Goal: Task Accomplishment & Management: Use online tool/utility

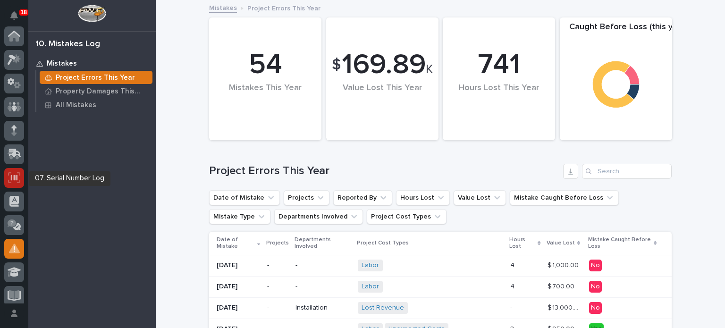
click at [13, 174] on icon at bounding box center [14, 177] width 12 height 11
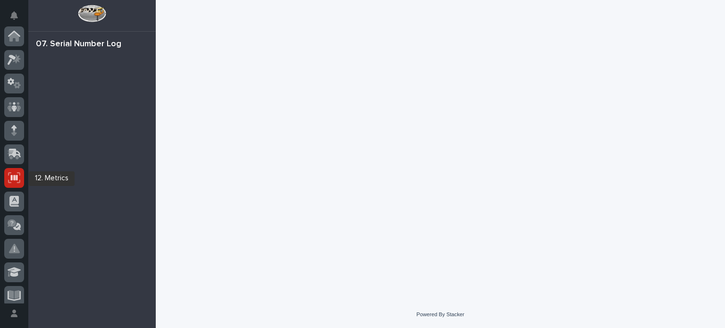
scroll to position [142, 0]
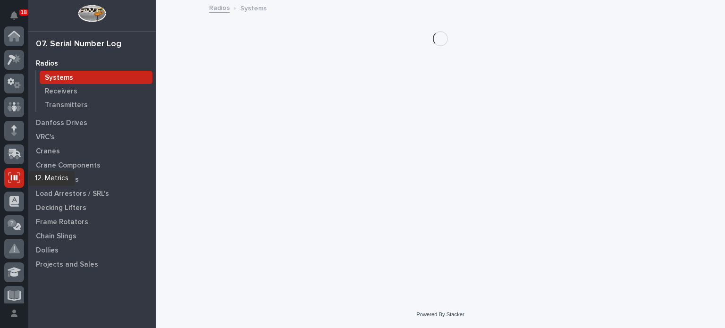
scroll to position [142, 0]
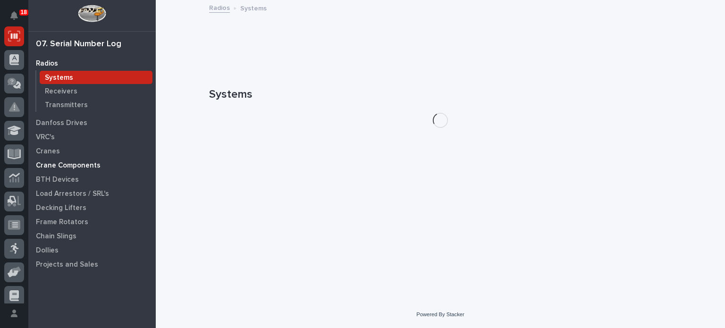
click at [51, 165] on p "Crane Components" at bounding box center [68, 165] width 65 height 8
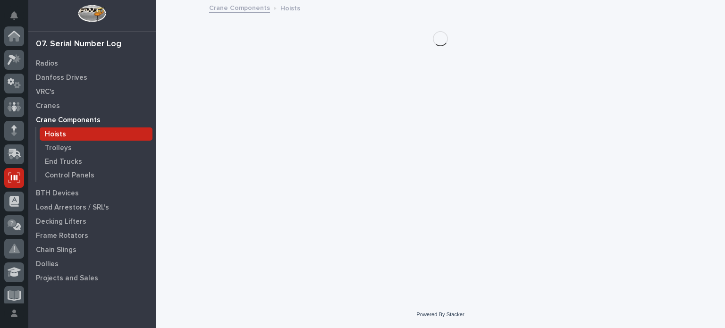
scroll to position [142, 0]
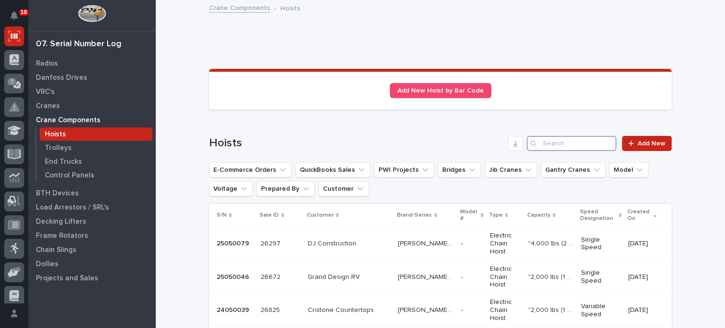
click at [588, 145] on input "Search" at bounding box center [572, 143] width 90 height 15
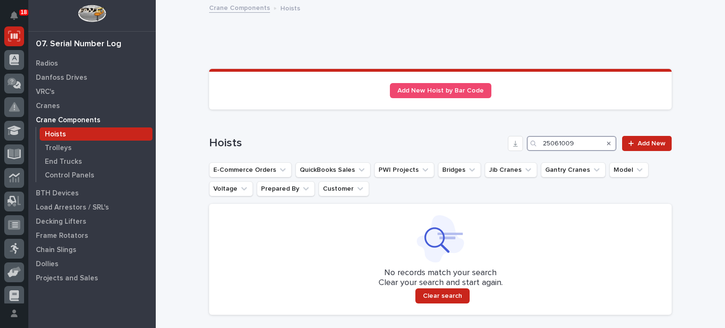
drag, startPoint x: 588, startPoint y: 145, endPoint x: 431, endPoint y: 146, distance: 157.7
click at [431, 146] on div "[DEMOGRAPHIC_DATA] 25061009 Add New" at bounding box center [440, 143] width 463 height 15
type input "25061009"
click at [647, 145] on span "Add New" at bounding box center [652, 143] width 28 height 7
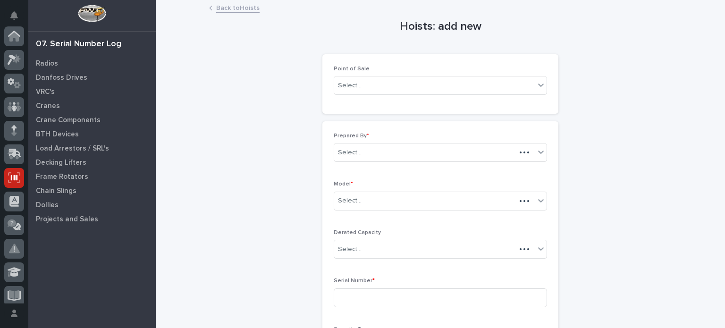
scroll to position [142, 0]
click at [497, 84] on div "Select..." at bounding box center [434, 86] width 201 height 16
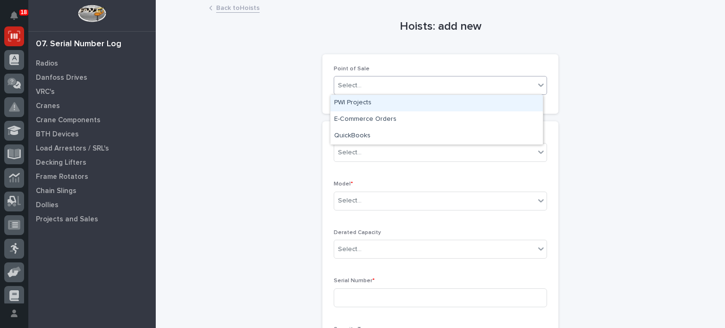
click at [493, 102] on div "PWI Projects" at bounding box center [437, 103] width 212 height 17
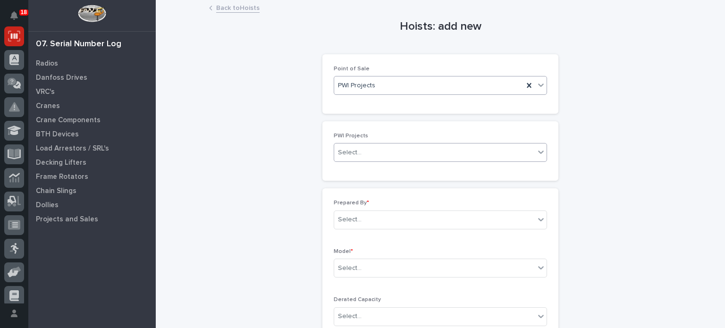
click at [428, 157] on div "Select..." at bounding box center [434, 153] width 201 height 16
type input "*****"
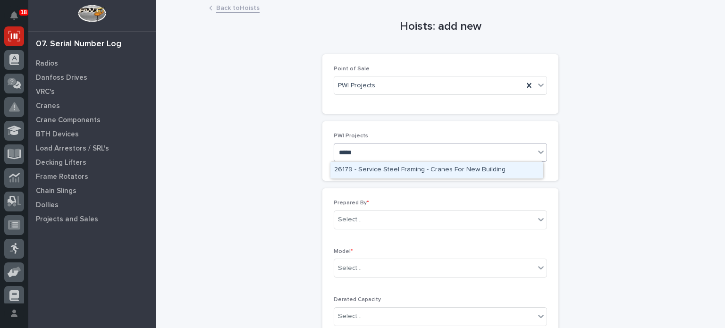
click at [428, 170] on div "26179 - Service Steel Framing - Cranes For New Building" at bounding box center [437, 170] width 212 height 17
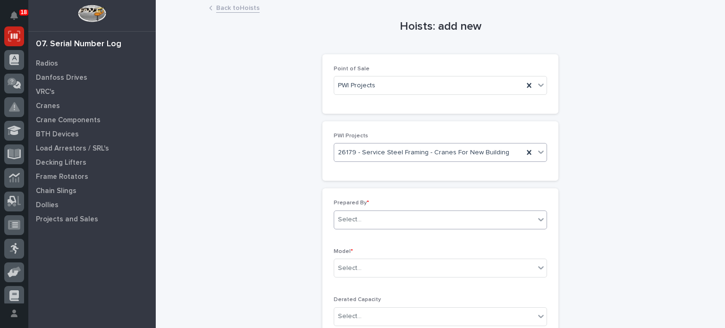
click at [423, 220] on div "Select..." at bounding box center [434, 220] width 201 height 16
type input "*"
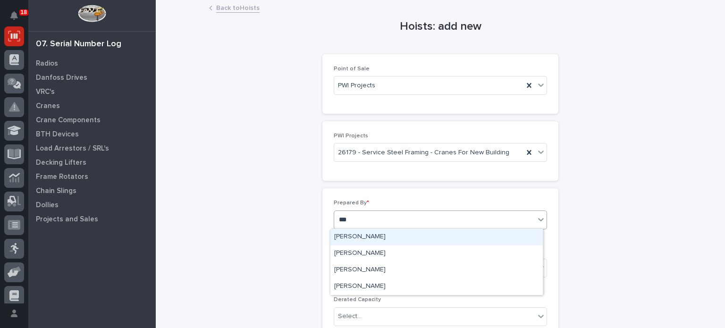
type input "****"
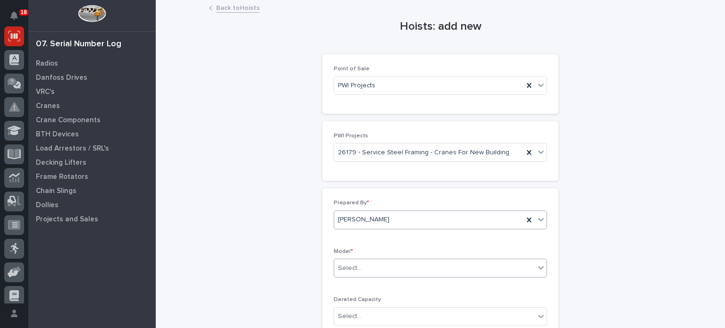
click at [412, 267] on div "Select..." at bounding box center [434, 269] width 201 height 16
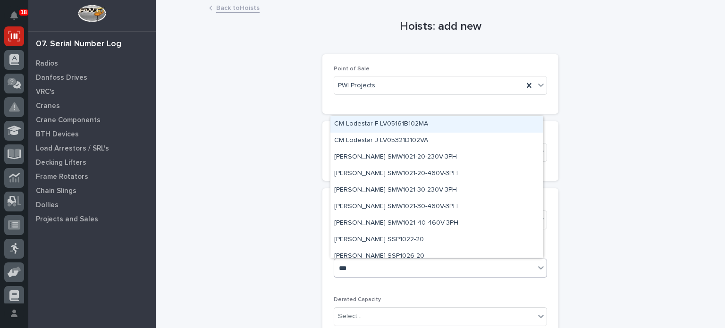
type input "****"
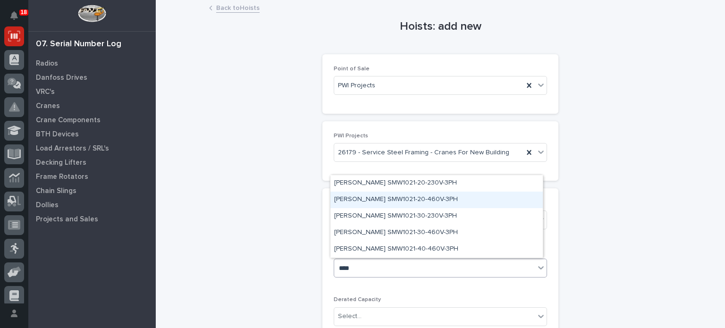
click at [389, 200] on div "[PERSON_NAME] SMW1021-20-460V-3PH" at bounding box center [437, 200] width 212 height 17
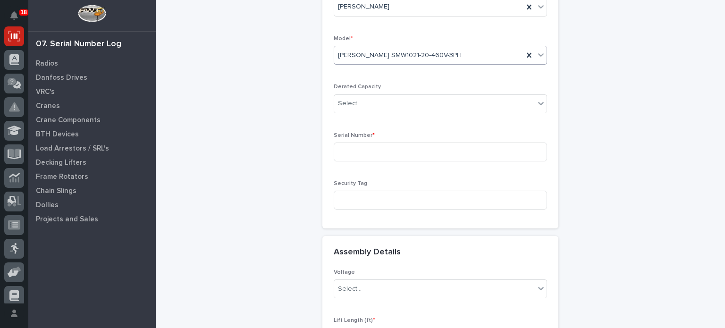
scroll to position [213, 0]
click at [373, 146] on input at bounding box center [440, 151] width 213 height 19
paste input "25061009"
type input "25061009"
click at [379, 291] on div "Select..." at bounding box center [434, 289] width 201 height 16
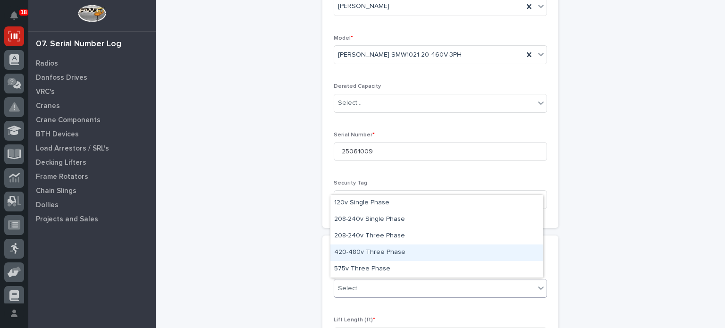
click at [373, 247] on div "420-480v Three Phase" at bounding box center [437, 253] width 212 height 17
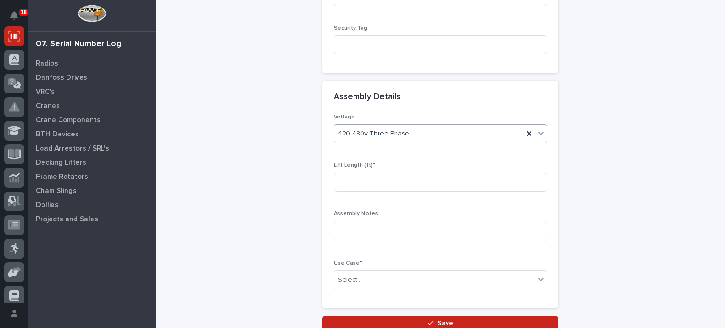
scroll to position [376, 0]
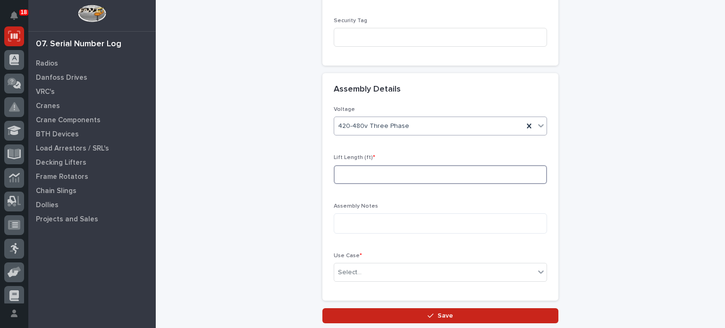
click at [383, 172] on input at bounding box center [440, 174] width 213 height 19
type input "20"
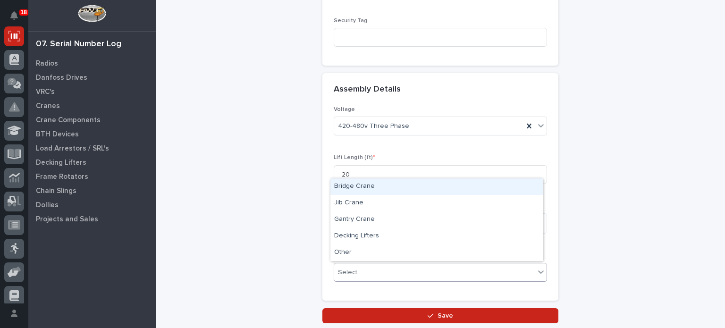
click at [396, 271] on div "Select..." at bounding box center [434, 273] width 201 height 16
click at [383, 188] on div "Bridge Crane" at bounding box center [437, 186] width 212 height 17
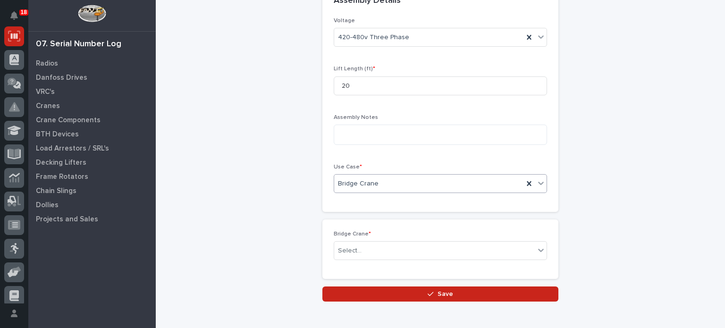
scroll to position [465, 0]
click at [380, 251] on div "Select..." at bounding box center [434, 251] width 201 height 16
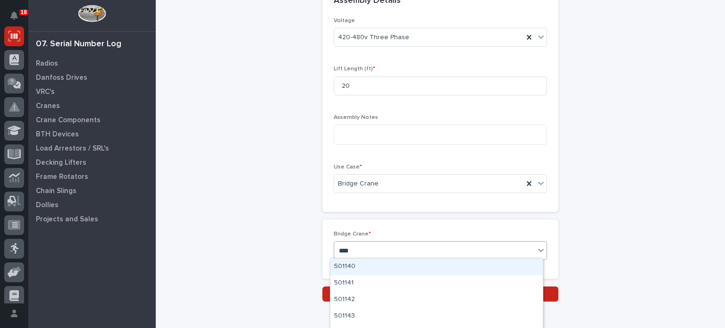
type input "*****"
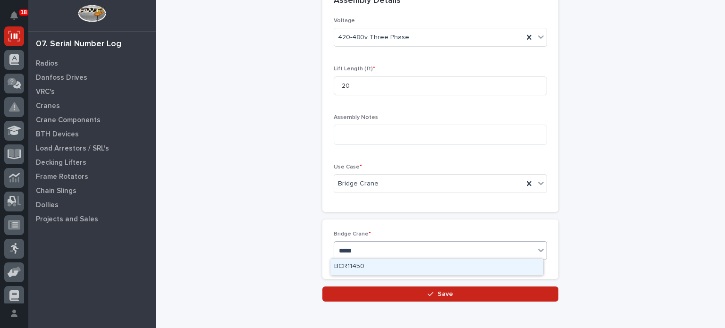
click at [384, 266] on div "BCR11450" at bounding box center [437, 267] width 212 height 17
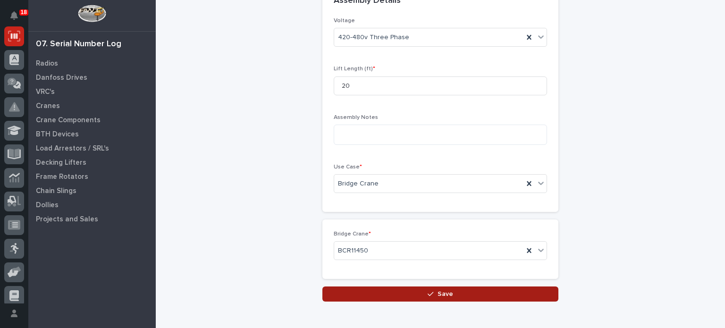
click at [394, 293] on button "Save" at bounding box center [440, 294] width 236 height 15
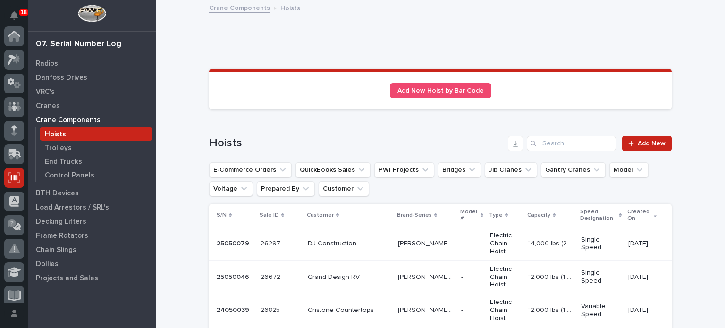
scroll to position [142, 0]
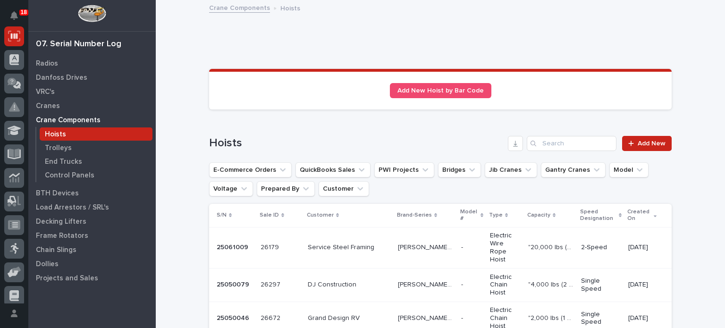
click at [372, 239] on td "Service Steel Framing Service Steel Framing" at bounding box center [349, 247] width 90 height 41
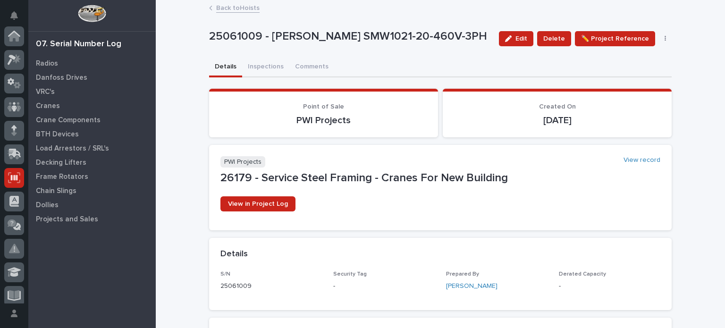
scroll to position [142, 0]
click at [266, 68] on button "Inspections" at bounding box center [265, 68] width 47 height 20
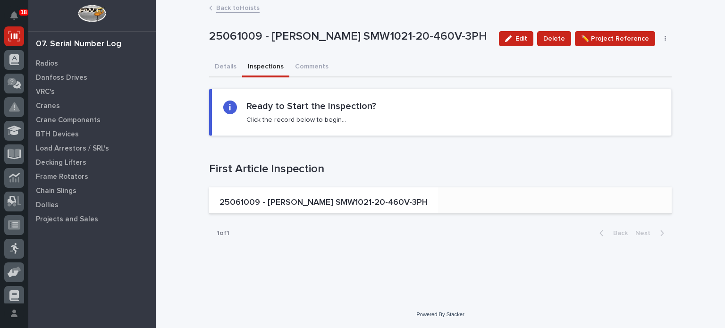
click at [295, 204] on p "25061009 - [PERSON_NAME] SMW1021-20-460V-3PH" at bounding box center [324, 203] width 208 height 10
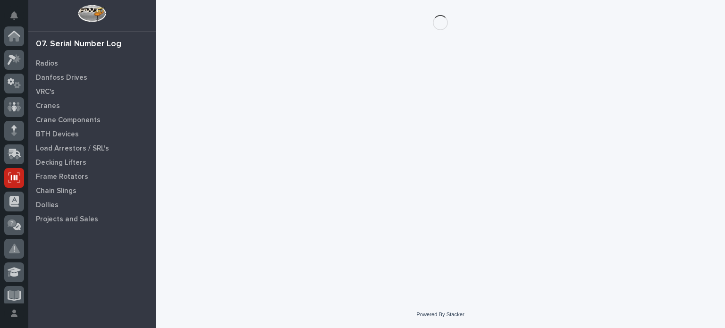
scroll to position [142, 0]
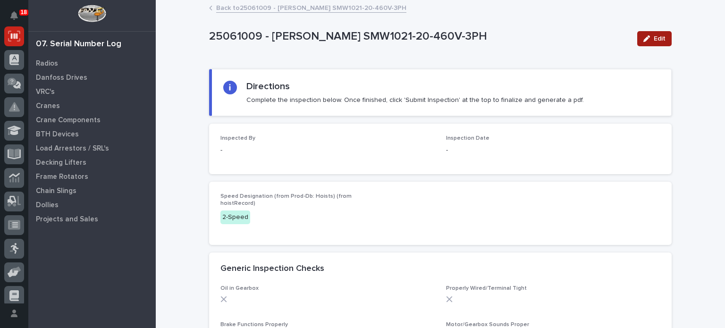
click at [647, 41] on div "button" at bounding box center [649, 38] width 10 height 7
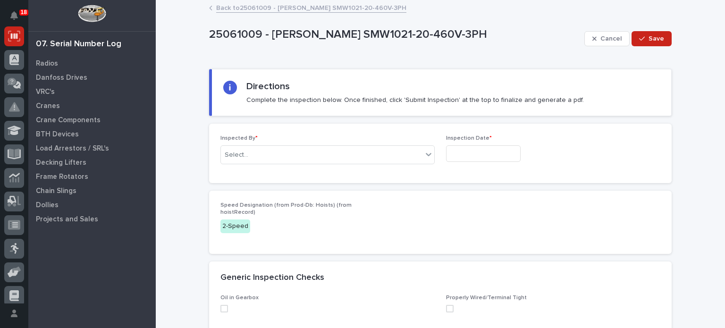
click at [401, 164] on div "Inspected By * Select..." at bounding box center [328, 153] width 214 height 37
click at [424, 148] on div at bounding box center [428, 154] width 11 height 17
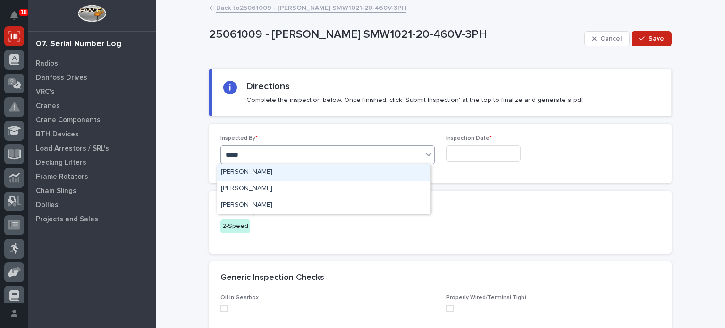
type input "******"
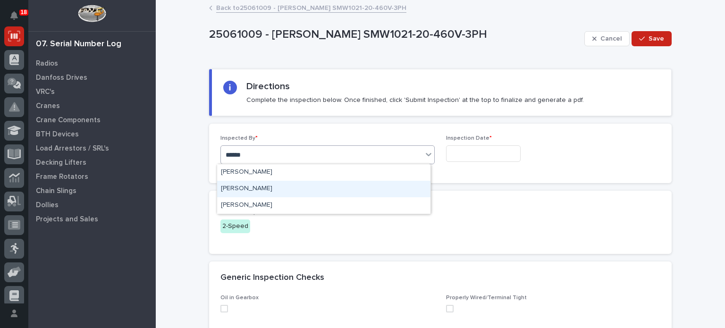
click at [390, 189] on div "[PERSON_NAME]" at bounding box center [323, 189] width 213 height 17
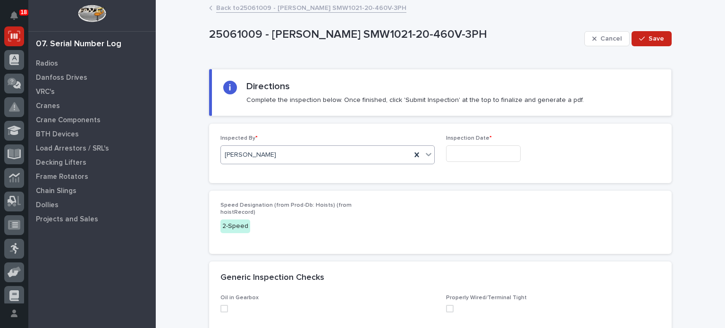
click at [467, 155] on input "text" at bounding box center [483, 153] width 75 height 17
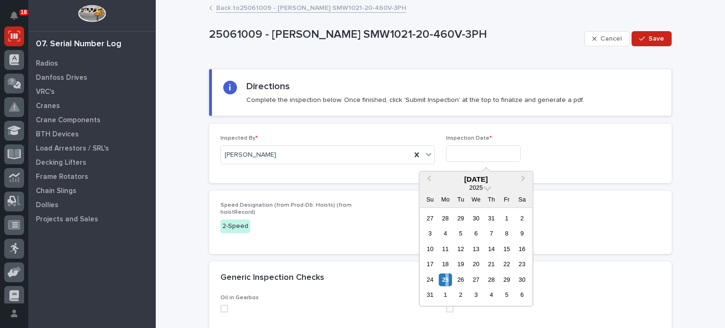
click at [447, 277] on div "25" at bounding box center [445, 279] width 13 height 13
type input "**********"
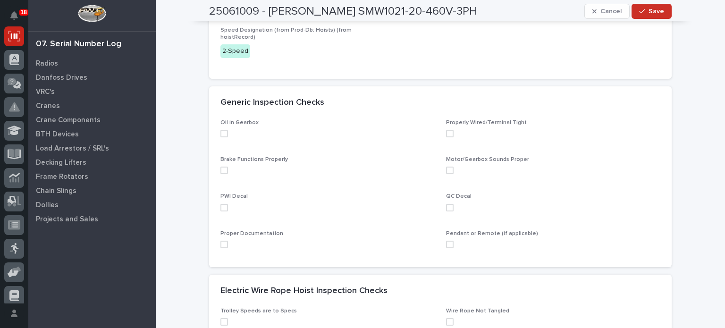
scroll to position [179, 0]
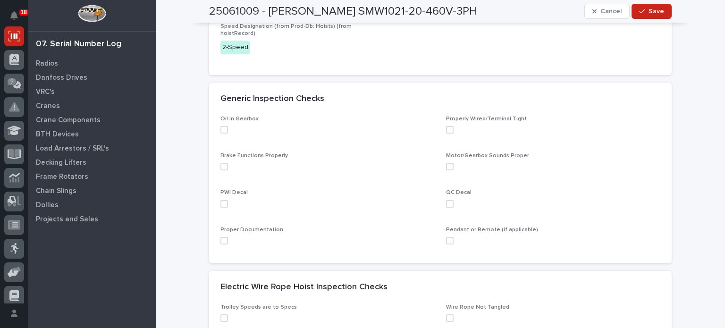
click at [221, 126] on span at bounding box center [225, 130] width 8 height 8
click at [221, 169] on span at bounding box center [225, 167] width 8 height 8
click at [221, 206] on span at bounding box center [225, 204] width 8 height 8
click at [221, 243] on span at bounding box center [225, 241] width 8 height 8
click at [447, 128] on span at bounding box center [450, 130] width 8 height 8
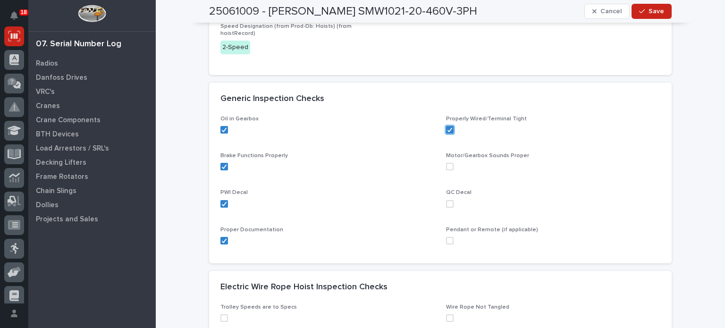
click at [447, 169] on span at bounding box center [450, 167] width 8 height 8
click at [448, 206] on span at bounding box center [450, 204] width 8 height 8
click at [448, 243] on span at bounding box center [450, 241] width 8 height 8
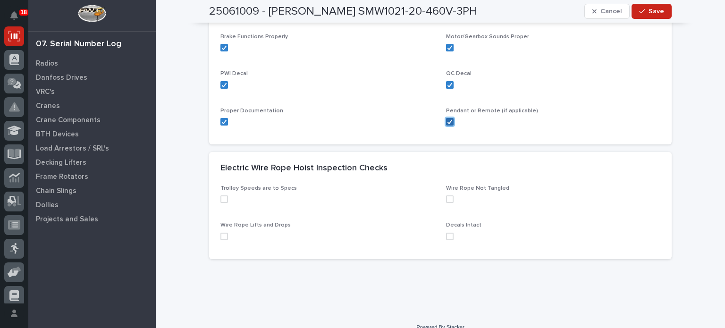
scroll to position [307, 0]
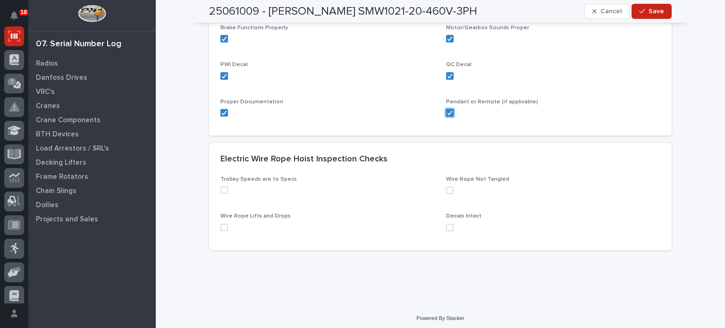
click at [221, 192] on span at bounding box center [225, 191] width 8 height 8
click at [223, 231] on div "Wire Rope Lifts and Drops" at bounding box center [328, 225] width 214 height 25
click at [221, 228] on span at bounding box center [225, 228] width 8 height 8
click at [449, 228] on span at bounding box center [450, 228] width 8 height 8
click at [446, 188] on span at bounding box center [450, 191] width 8 height 8
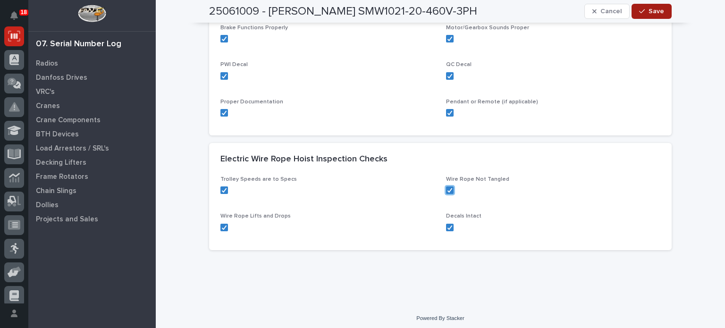
click at [650, 12] on span "Save" at bounding box center [657, 11] width 16 height 8
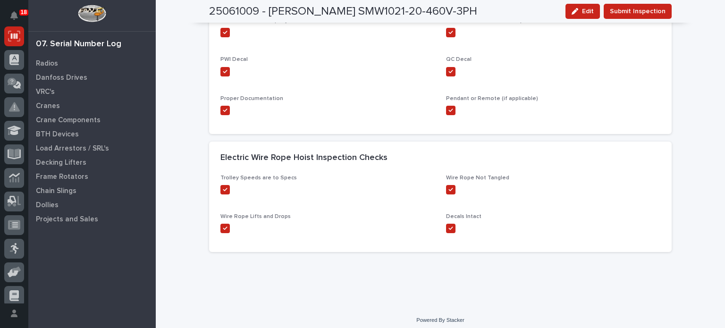
scroll to position [308, 0]
click at [650, 12] on span "Submit Inspection" at bounding box center [638, 11] width 56 height 11
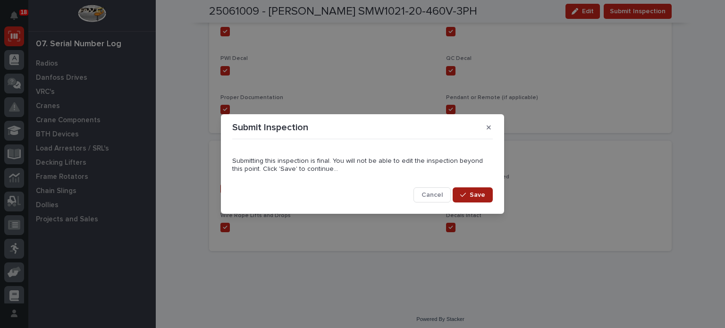
click at [481, 193] on span "Save" at bounding box center [478, 195] width 16 height 8
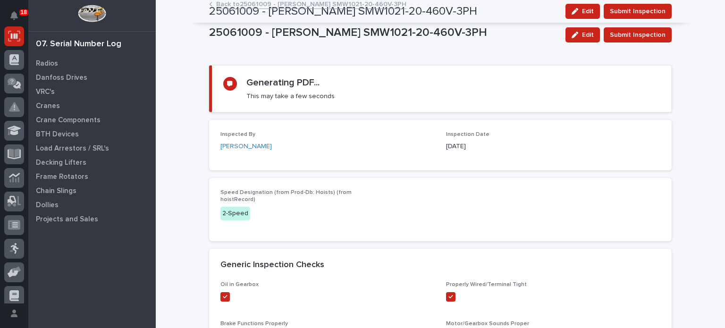
scroll to position [0, 0]
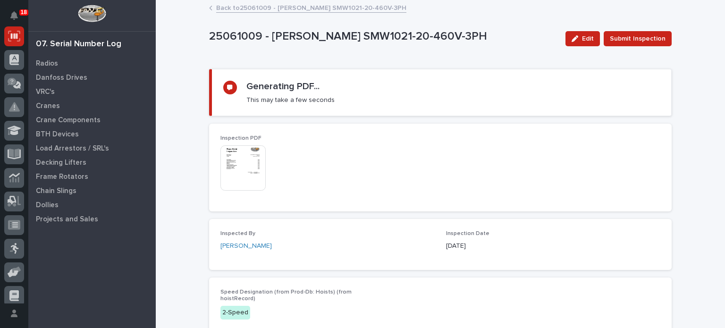
click at [238, 168] on img at bounding box center [243, 167] width 45 height 45
